Goal: Information Seeking & Learning: Compare options

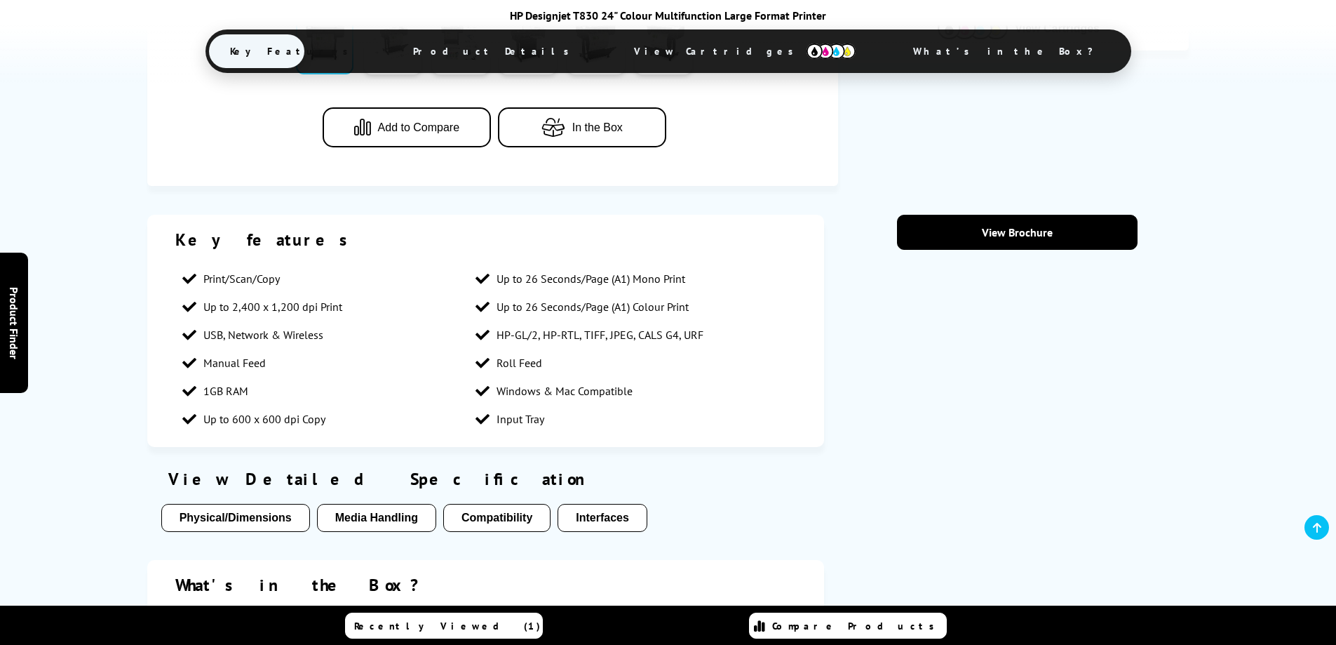
scroll to position [631, 0]
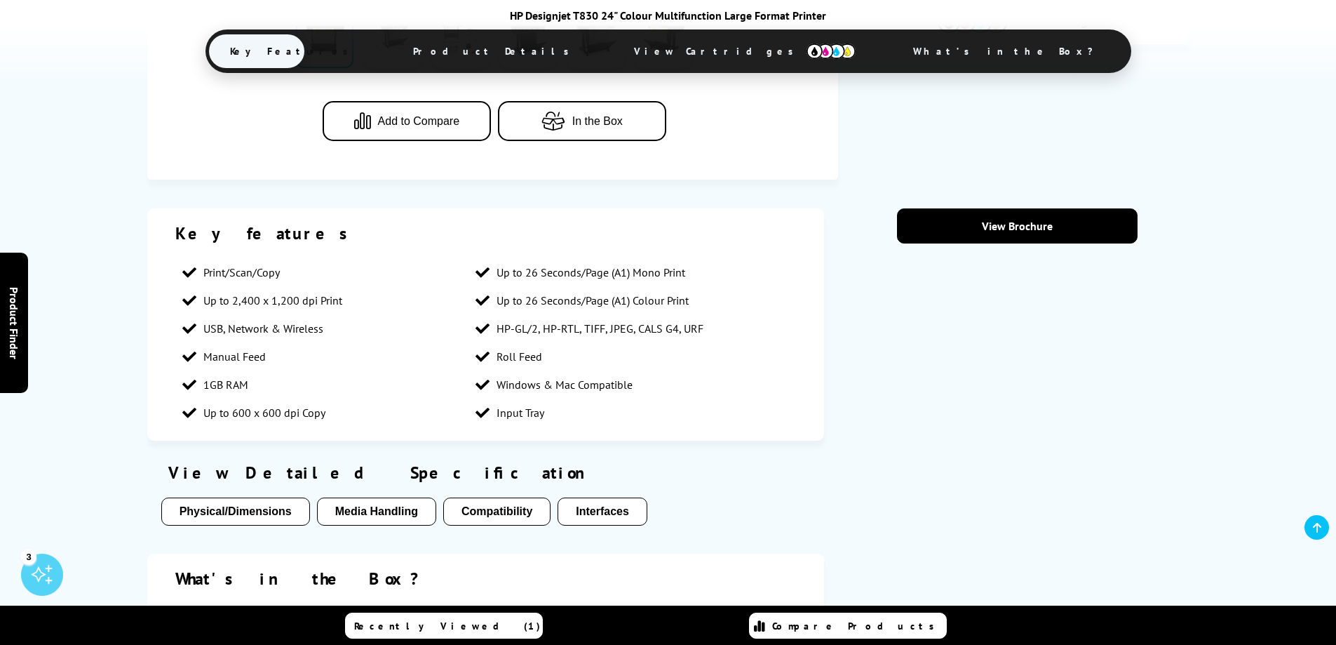
click at [421, 121] on span "Add to Compare" at bounding box center [419, 121] width 82 height 13
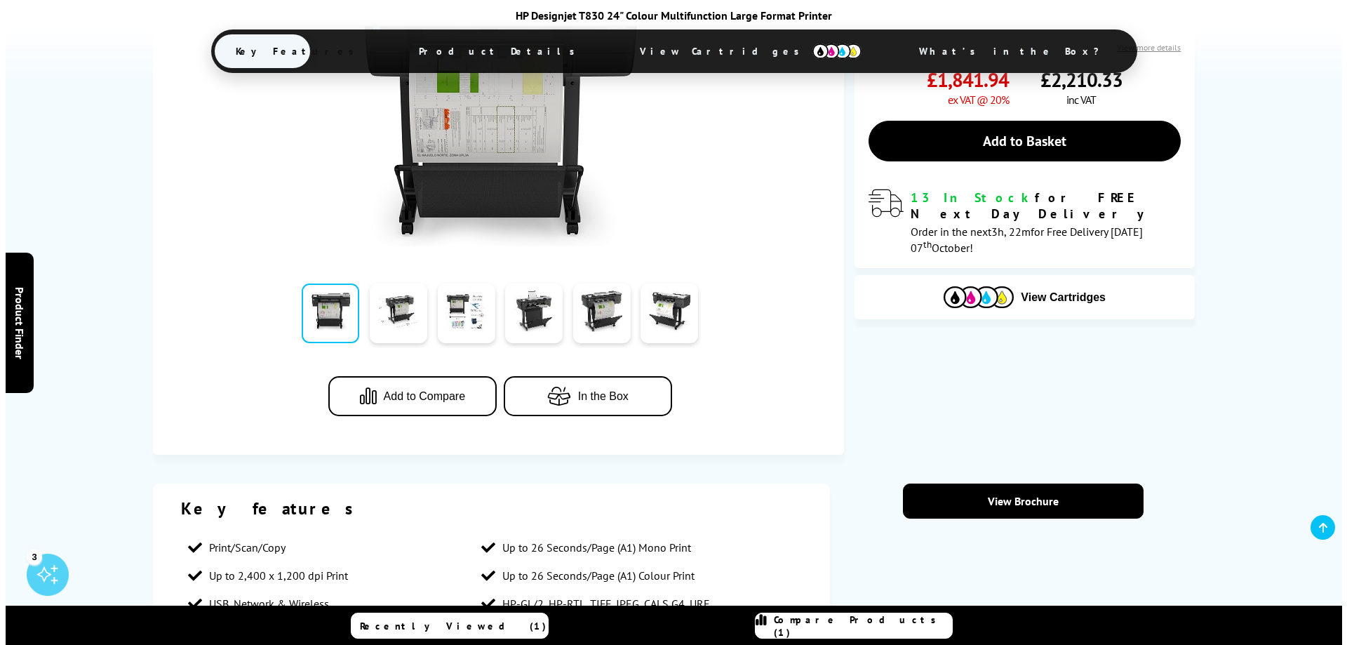
scroll to position [0, 0]
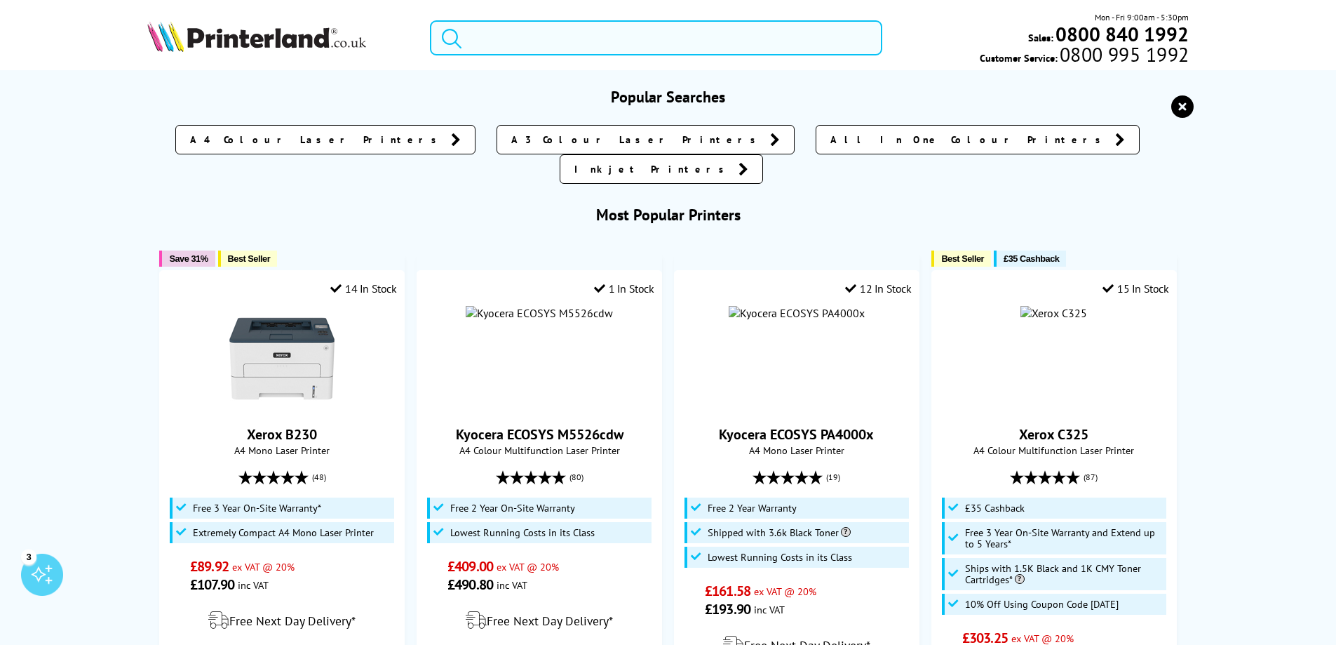
click at [619, 47] on input "search" at bounding box center [656, 37] width 452 height 35
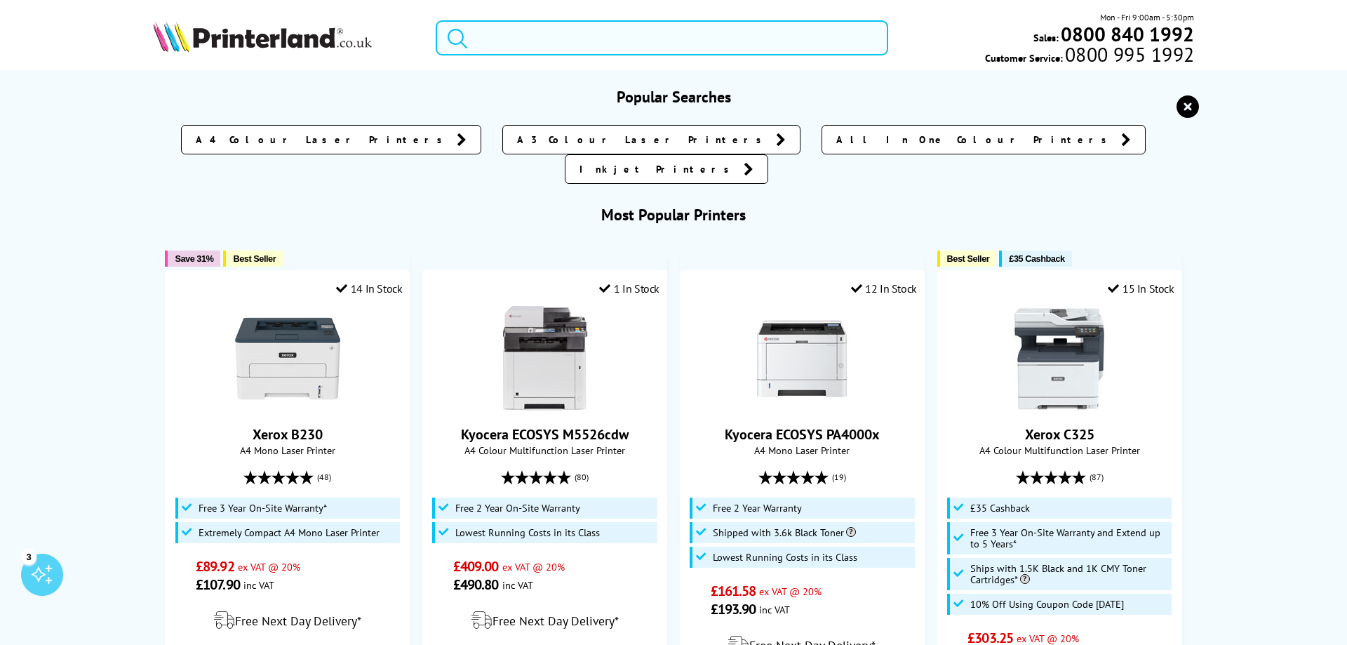
click at [646, 43] on input "search" at bounding box center [662, 37] width 452 height 35
paste input "HP Desinjet T230"
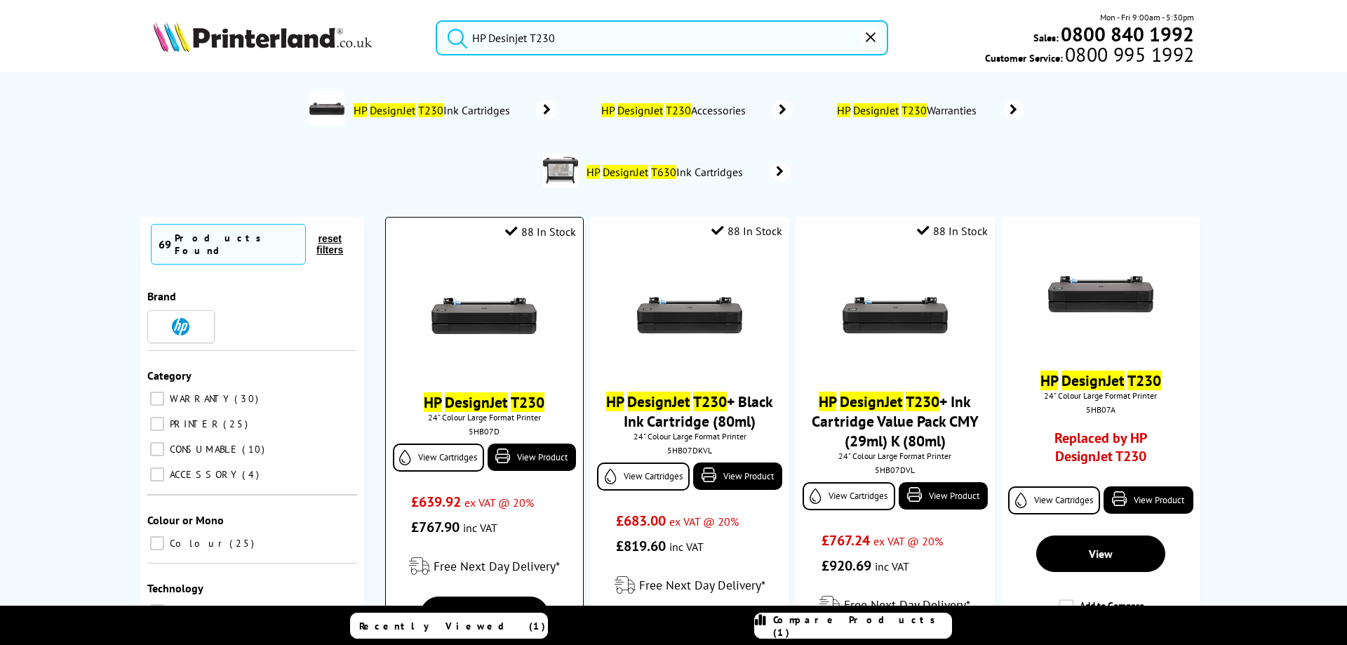
type input "HP Desinjet T230"
click at [466, 401] on mark "DesignJet" at bounding box center [476, 402] width 63 height 20
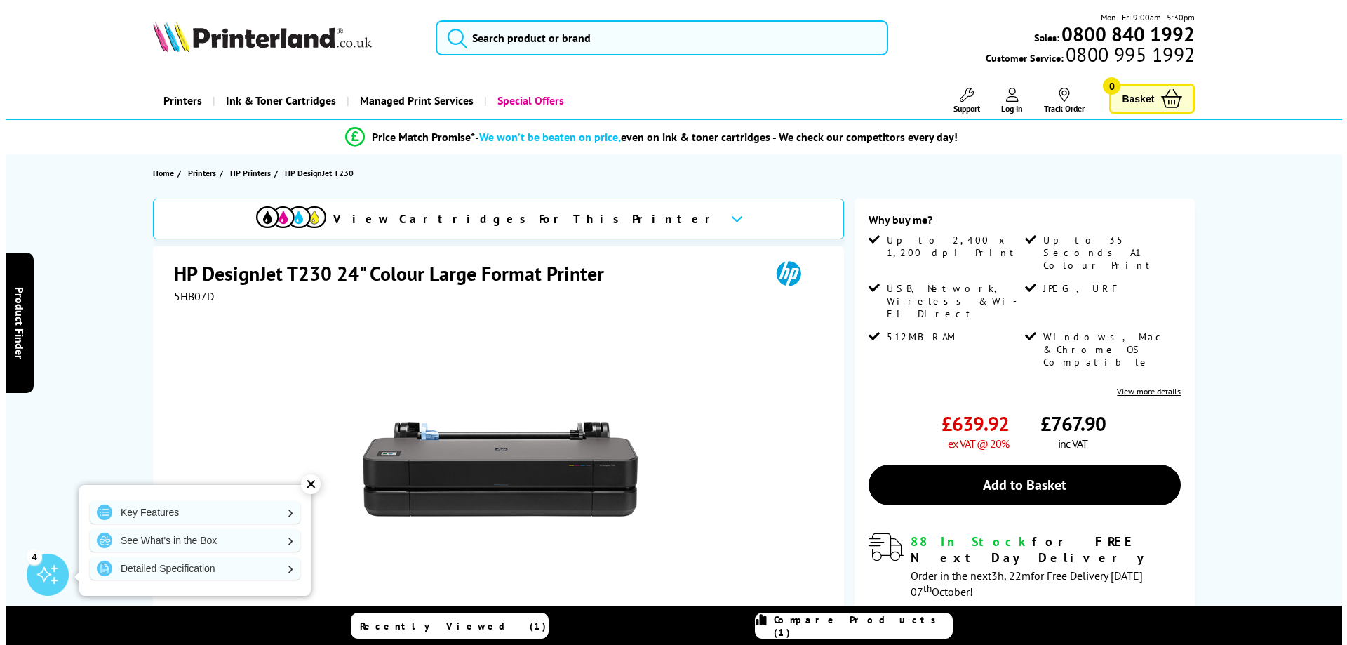
scroll to position [281, 0]
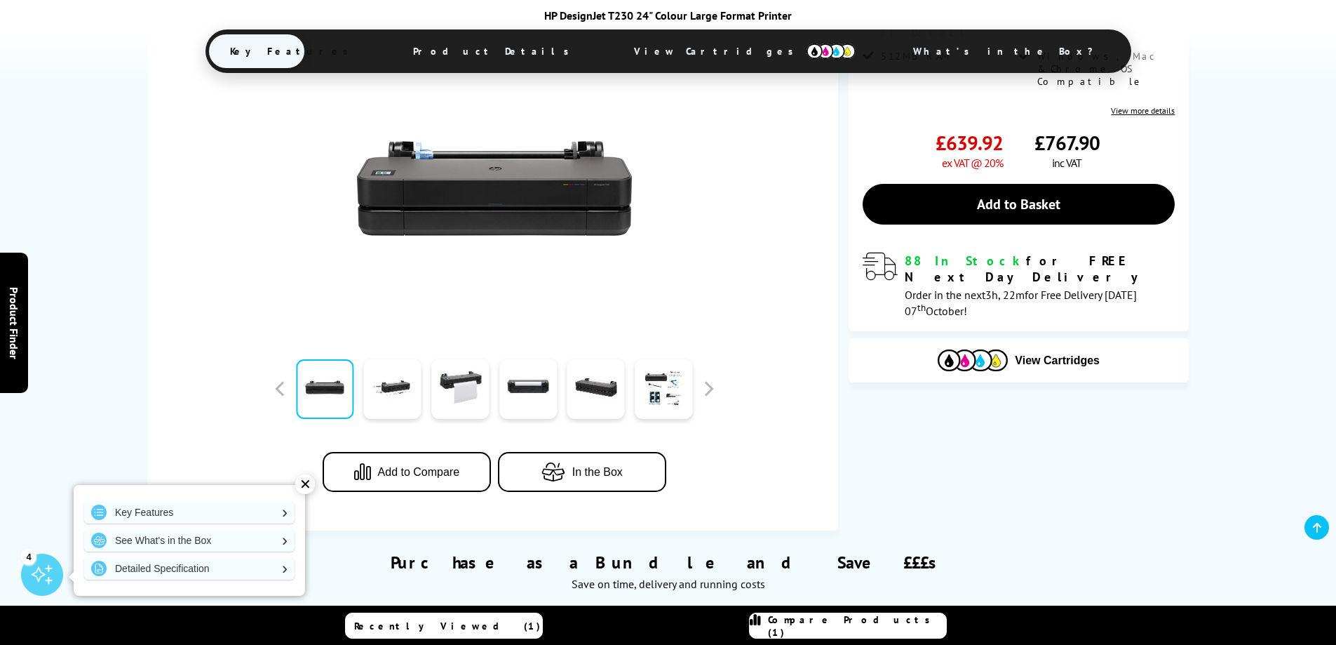
click at [401, 478] on span "Add to Compare" at bounding box center [419, 472] width 82 height 13
click at [890, 626] on span "Compare Products (2)" at bounding box center [857, 625] width 178 height 25
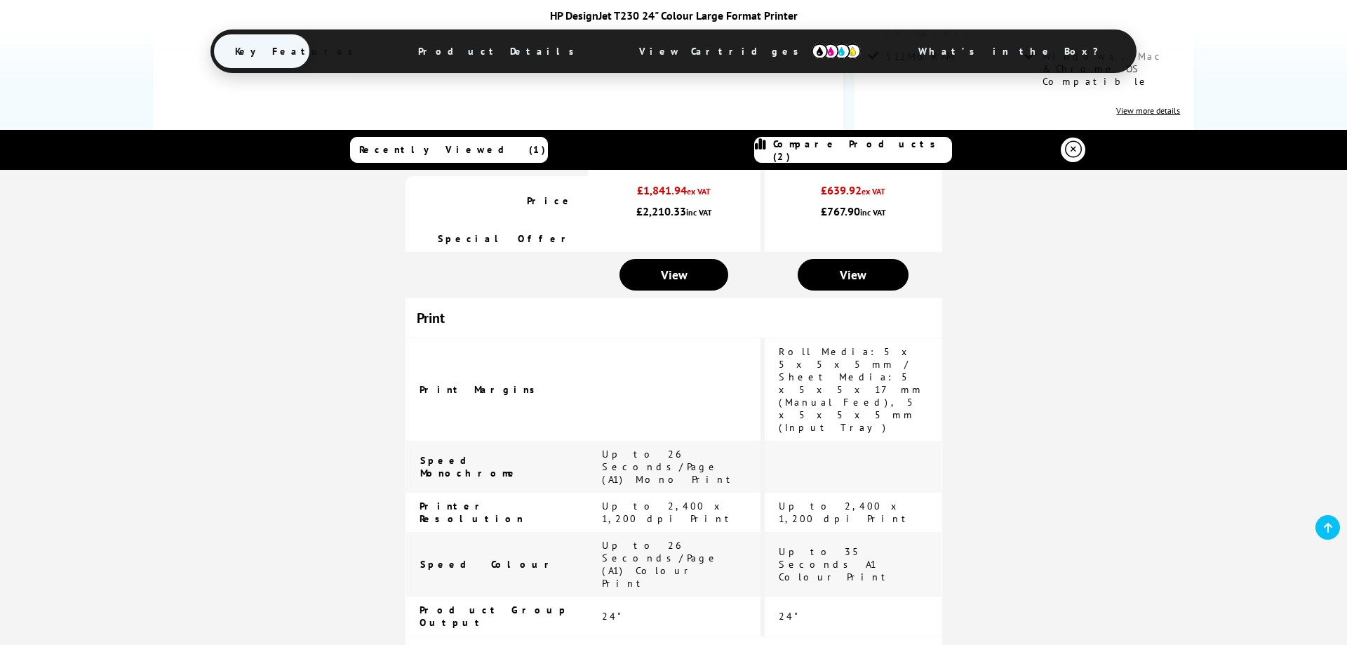
scroll to position [0, 0]
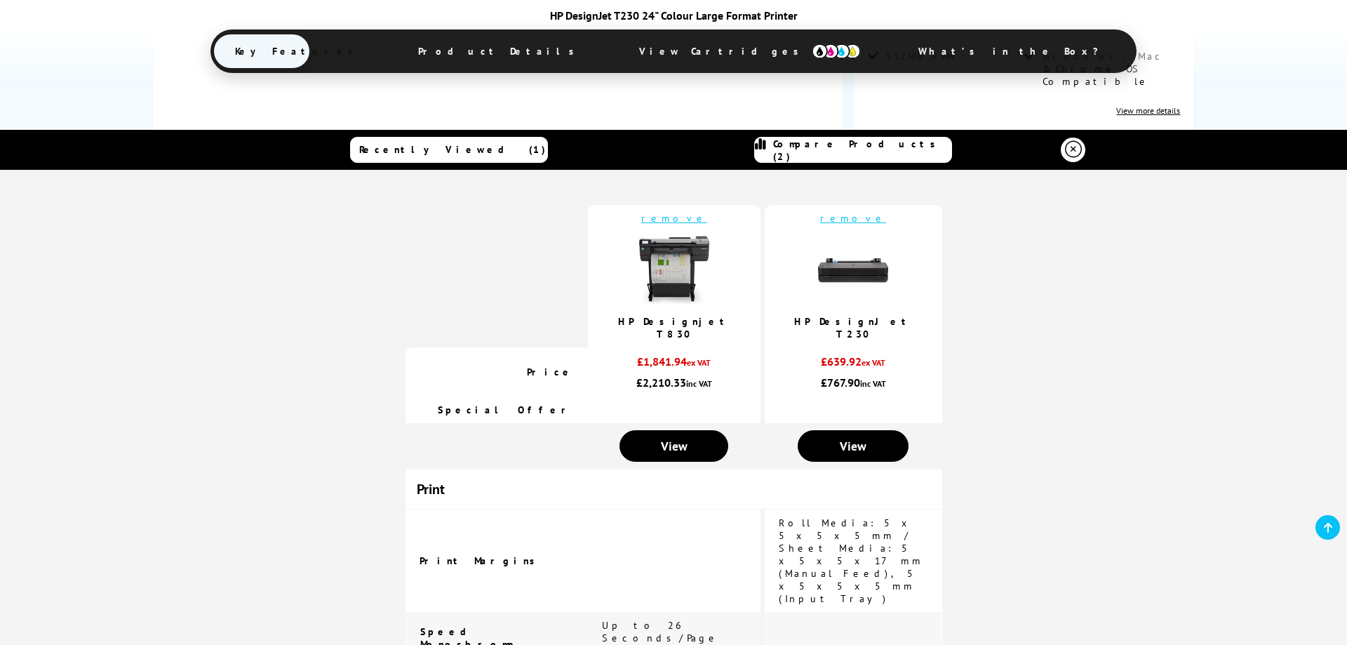
drag, startPoint x: 893, startPoint y: 605, endPoint x: 396, endPoint y: 297, distance: 584.9
copy div "remove HP Designjet T830 remove HP DesignJet T230 Price £1,841.94 ex VAT £2,210…"
click at [844, 438] on span "View" at bounding box center [853, 446] width 27 height 16
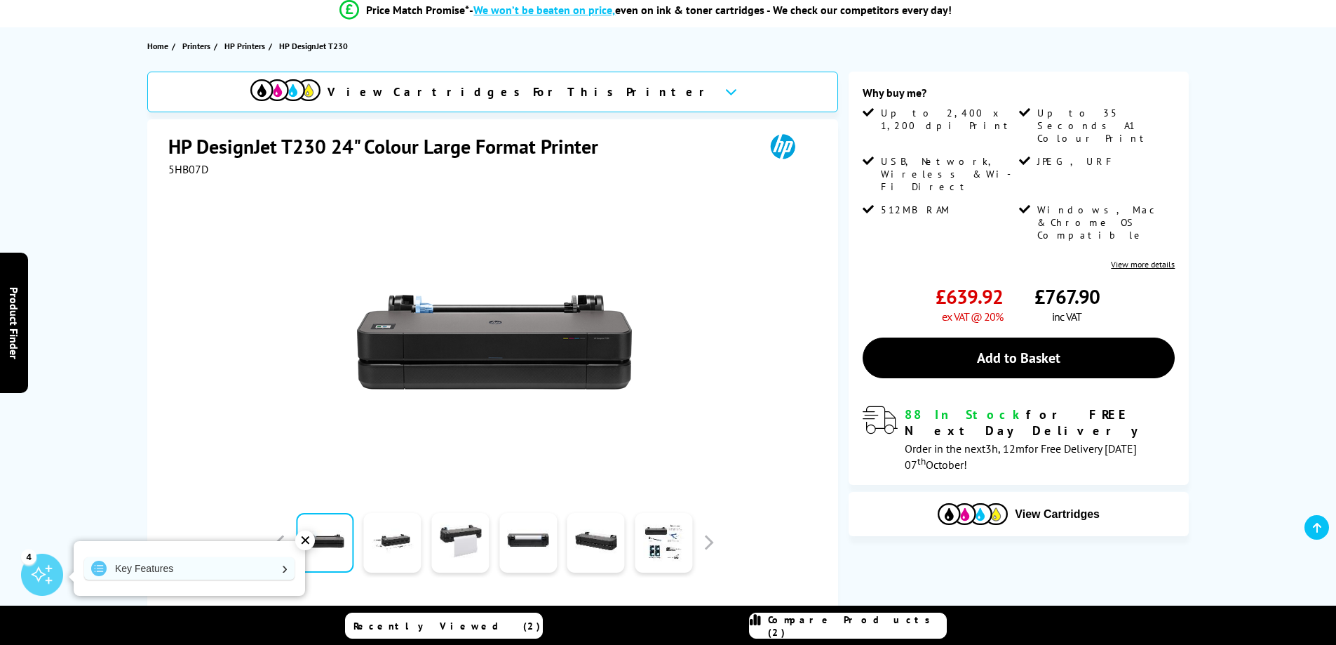
scroll to position [140, 0]
